Goal: Information Seeking & Learning: Learn about a topic

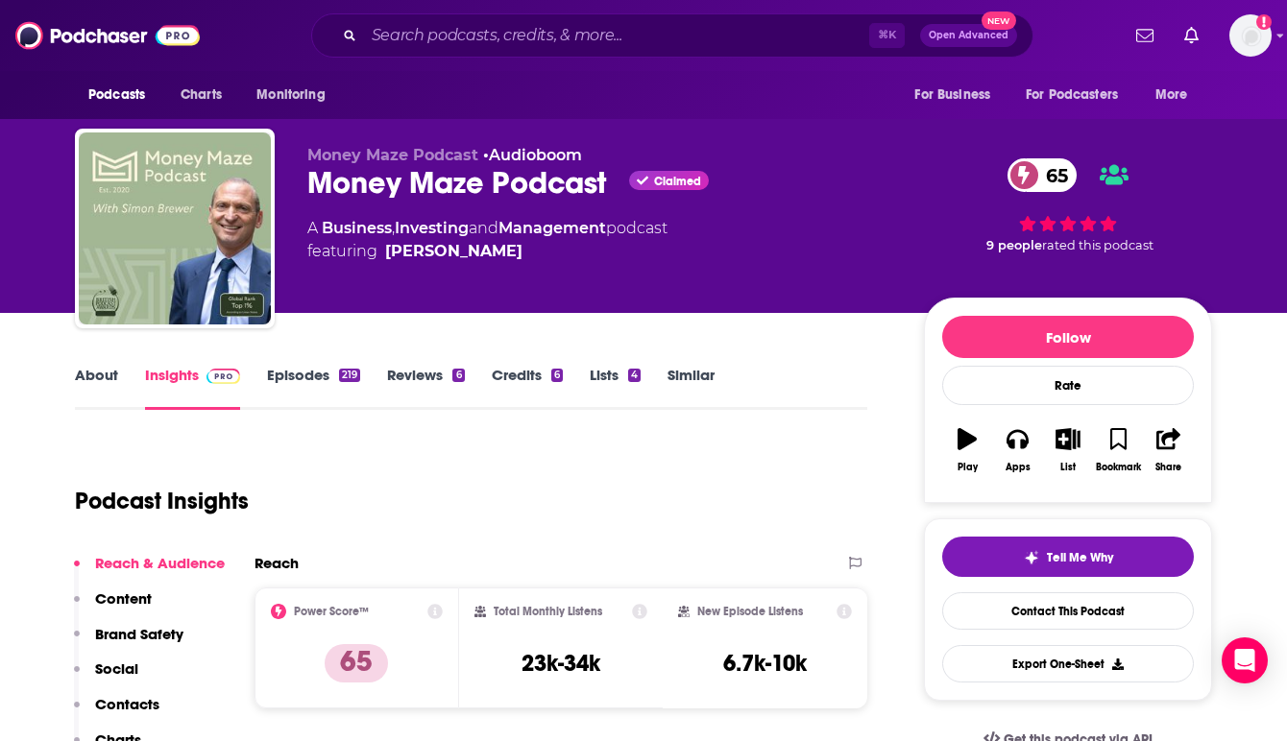
click at [591, 276] on div "Money Maze Podcast • Audioboom Money Maze Podcast Claimed 65 A Business , Inves…" at bounding box center [600, 223] width 586 height 154
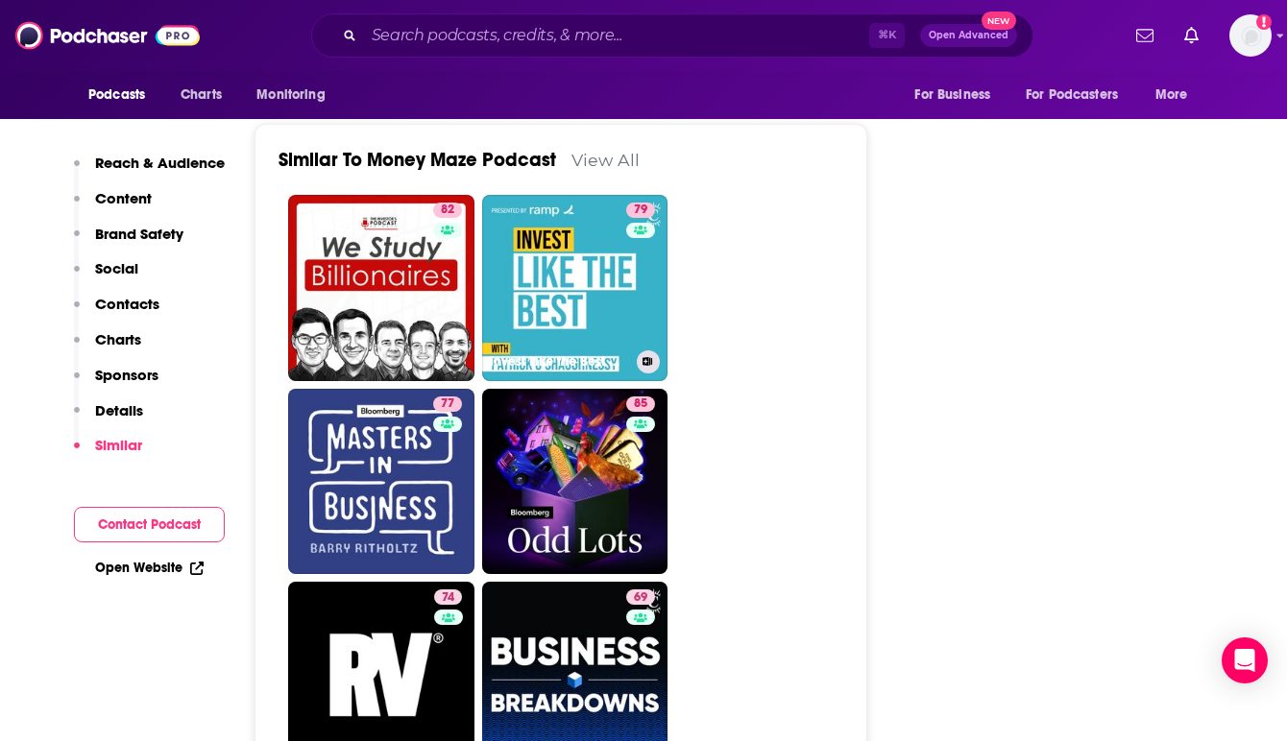
scroll to position [4724, 0]
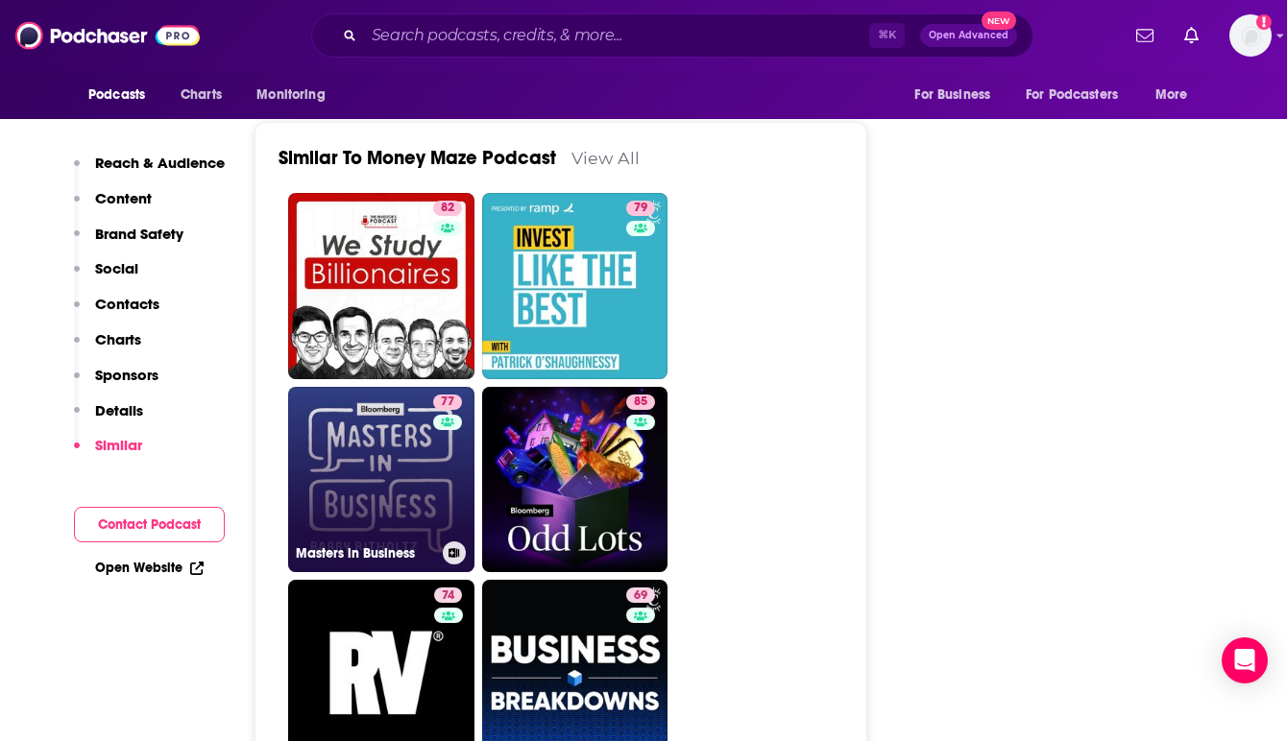
click at [366, 430] on link "77 Masters in Business" at bounding box center [381, 480] width 186 height 186
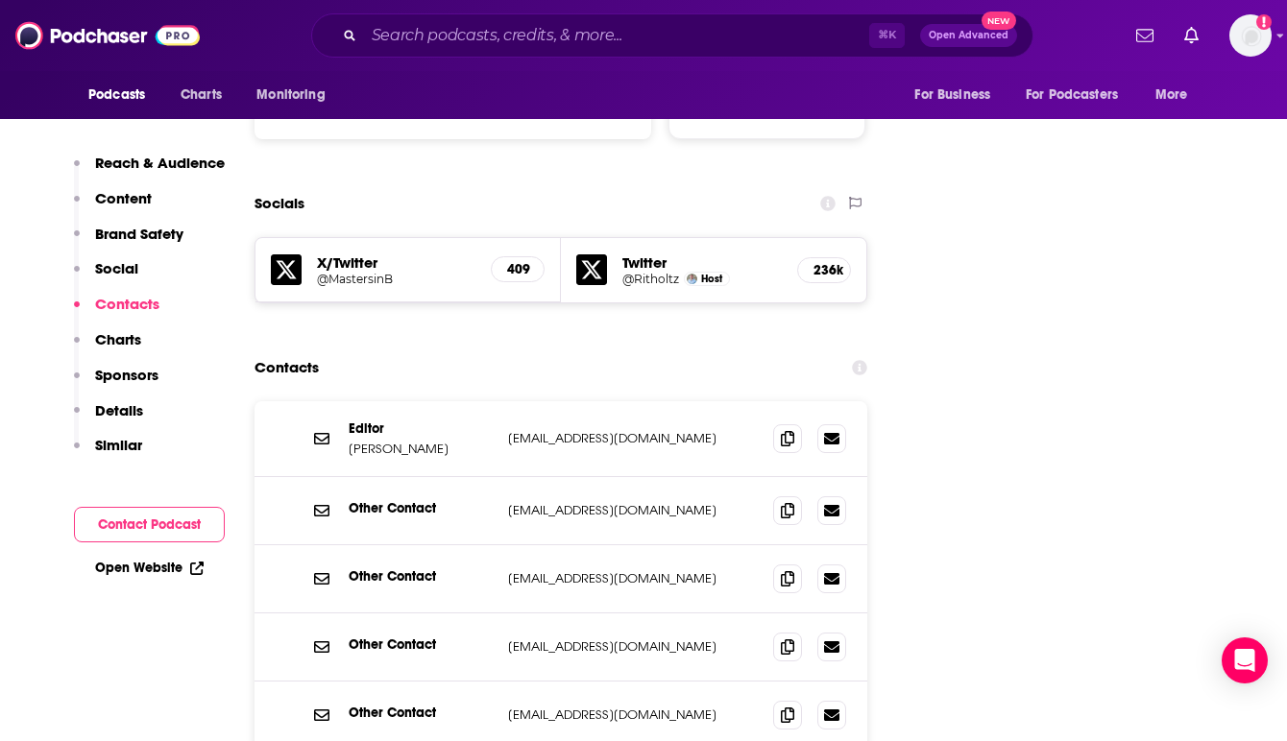
scroll to position [2112, 0]
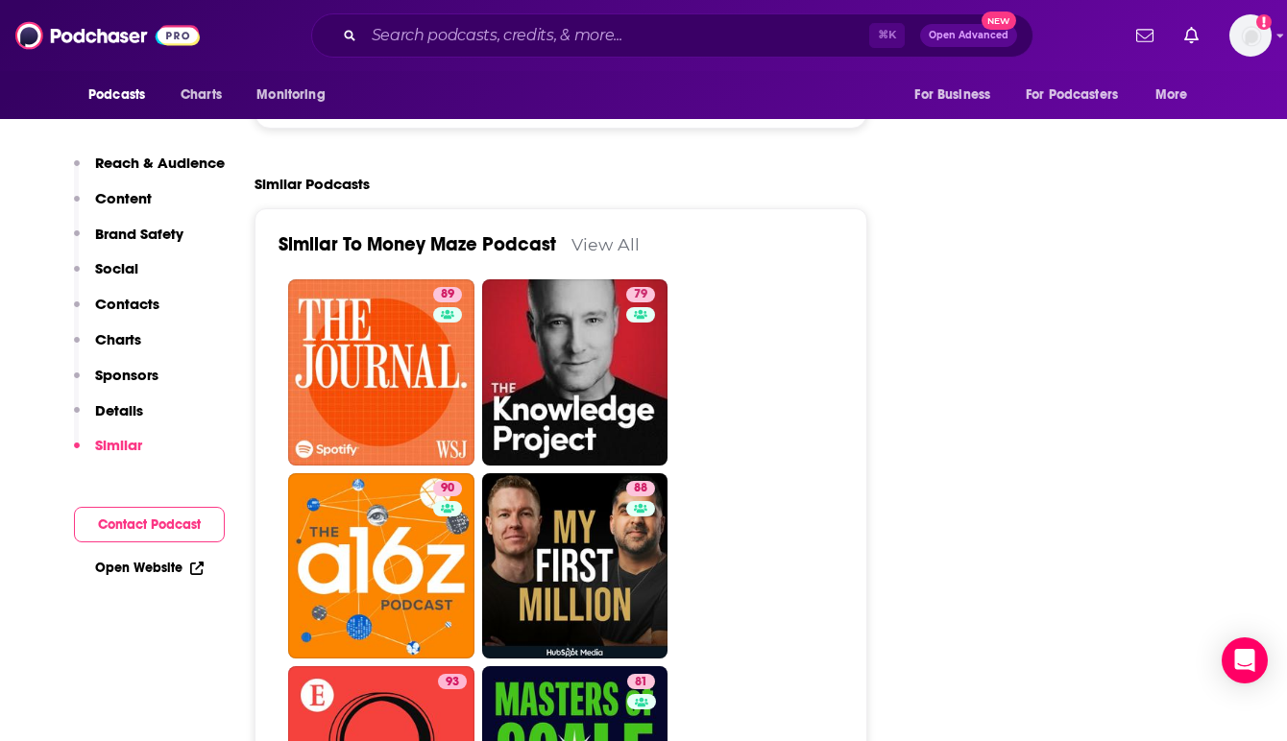
scroll to position [4622, 0]
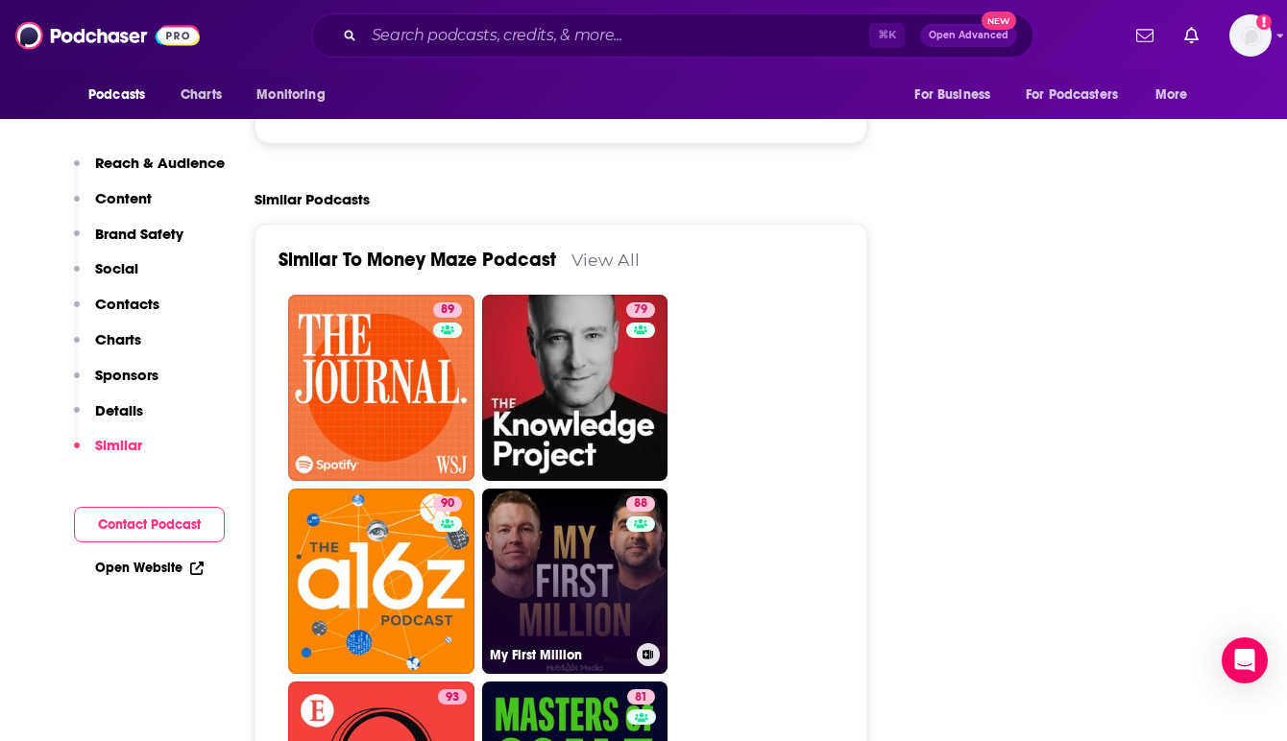
click at [511, 575] on link "88 My First Million" at bounding box center [575, 582] width 186 height 186
type input "[URL][DOMAIN_NAME]"
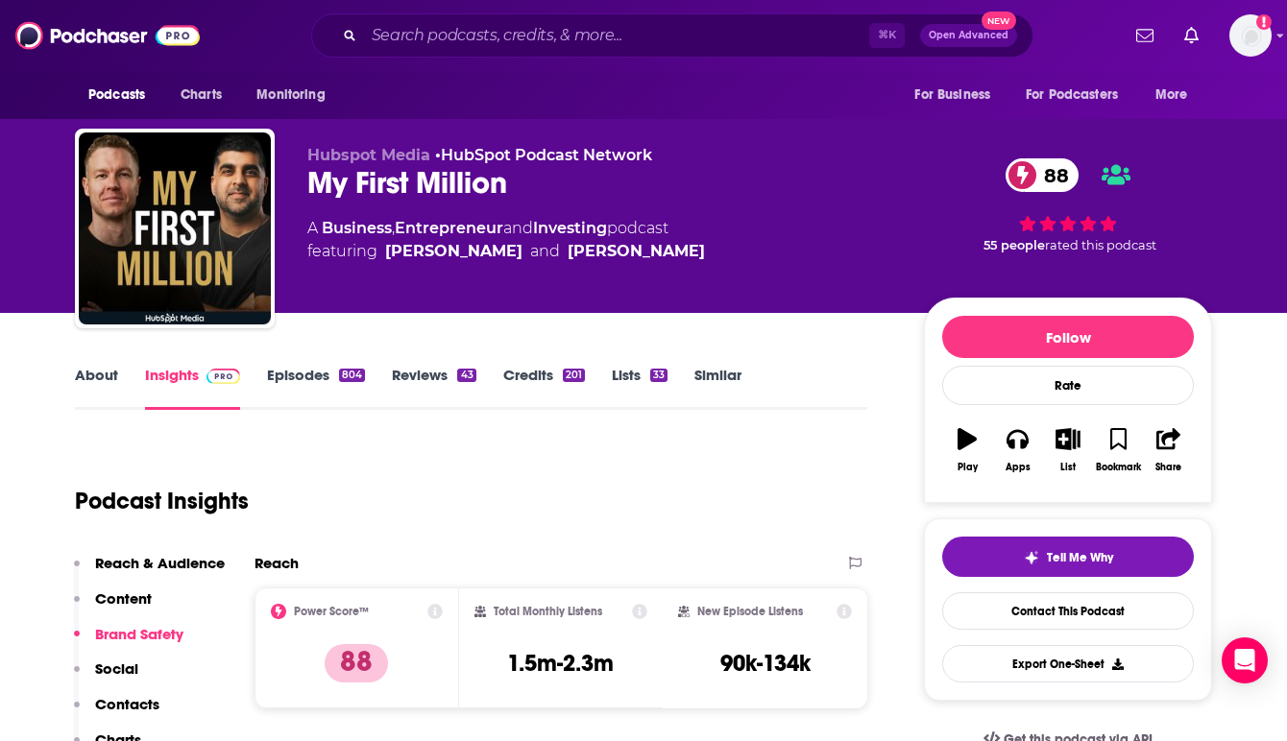
click at [317, 375] on link "Episodes 804" at bounding box center [316, 388] width 98 height 44
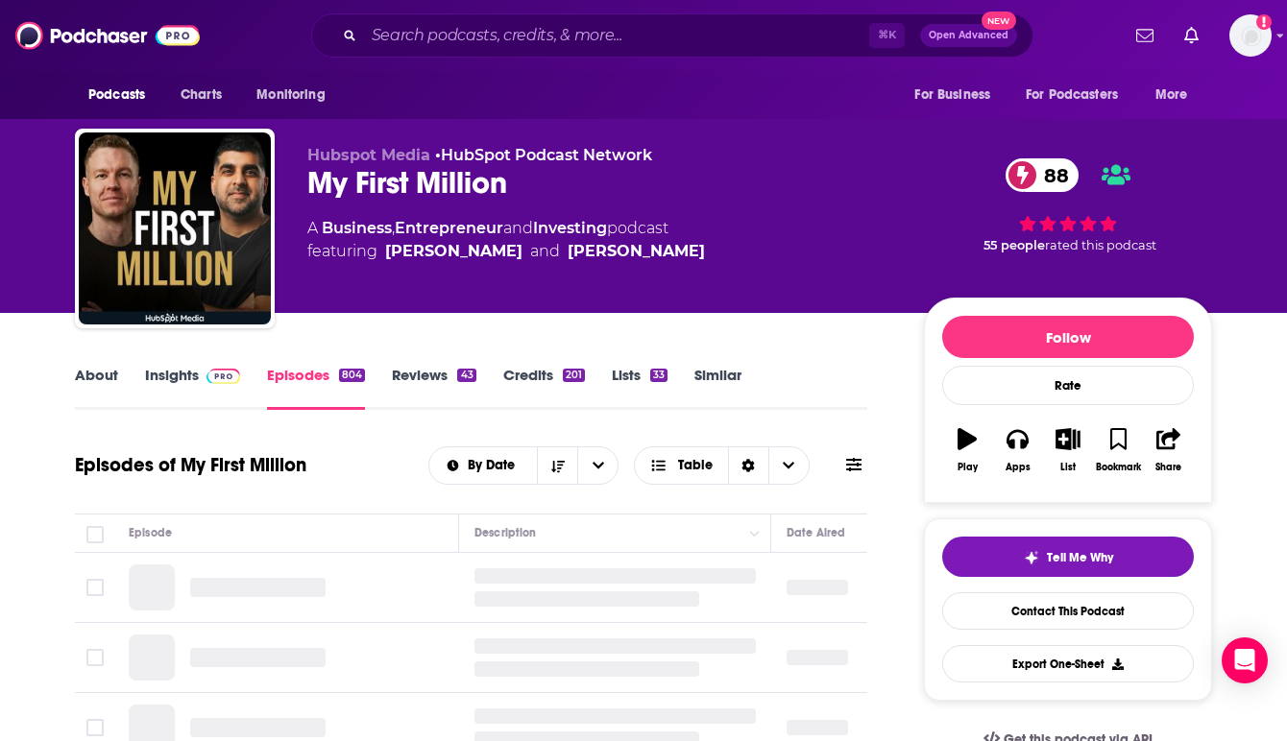
click at [379, 488] on div "Episodes of My First Million By Date Table" at bounding box center [471, 466] width 792 height 50
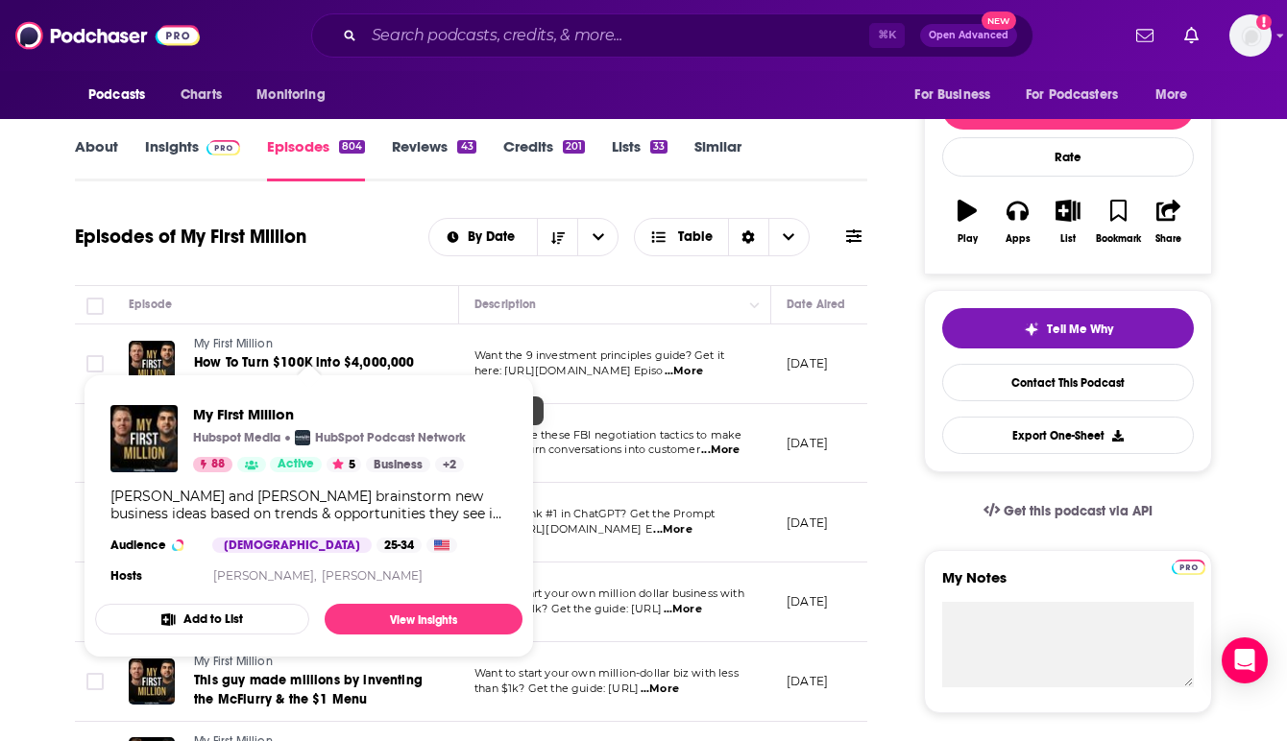
scroll to position [269, 0]
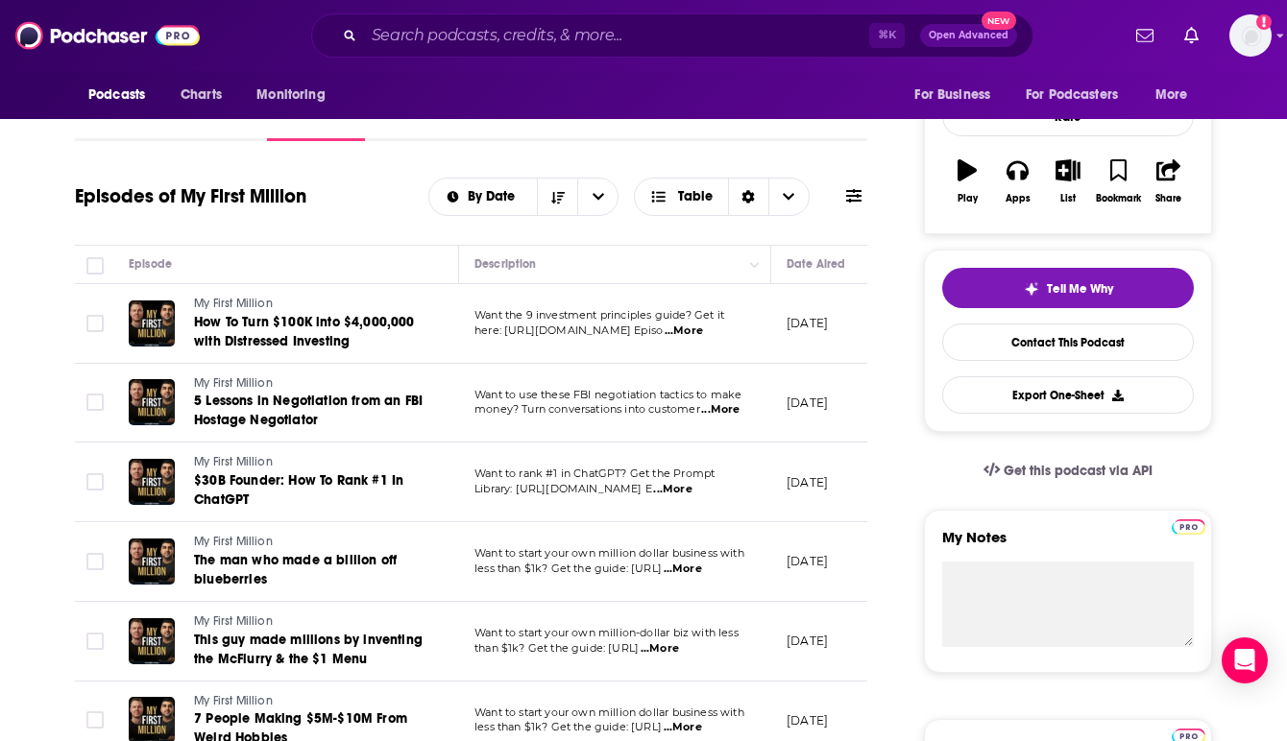
click at [379, 217] on div "Episodes of My First Million By Date Table" at bounding box center [471, 197] width 792 height 50
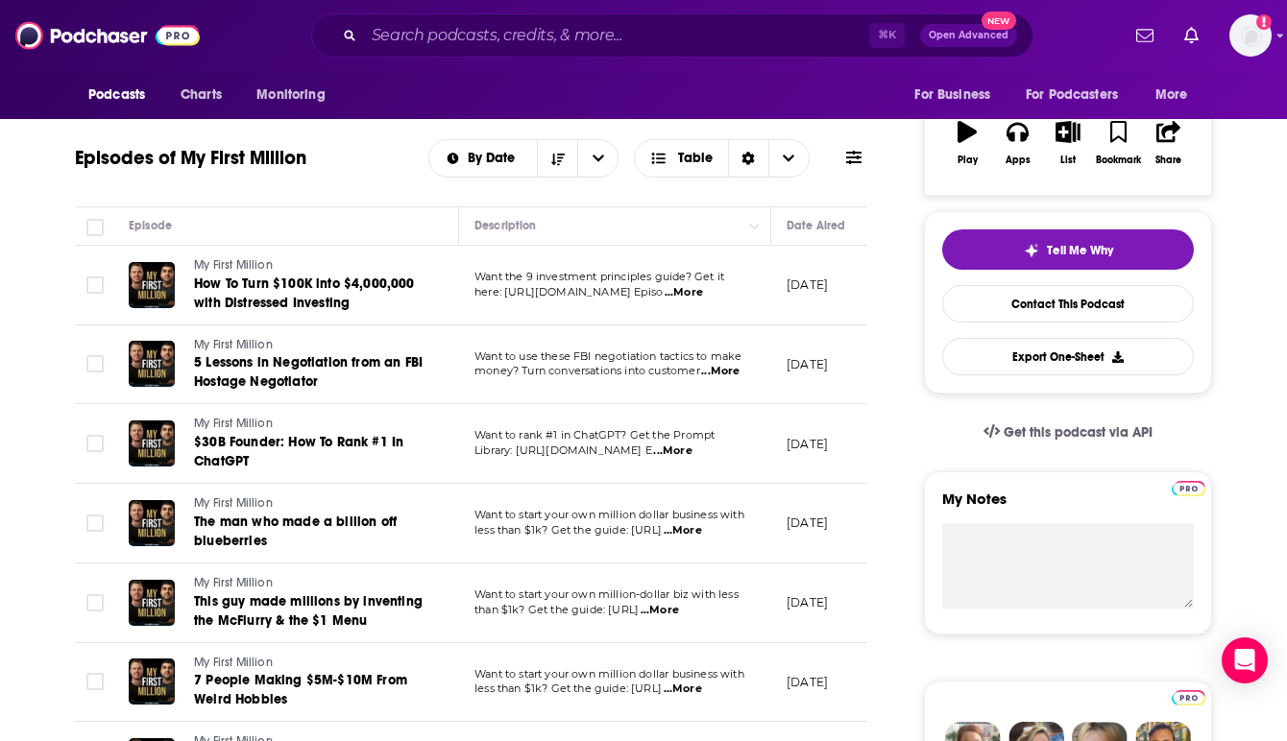
scroll to position [346, 0]
